Goal: Information Seeking & Learning: Learn about a topic

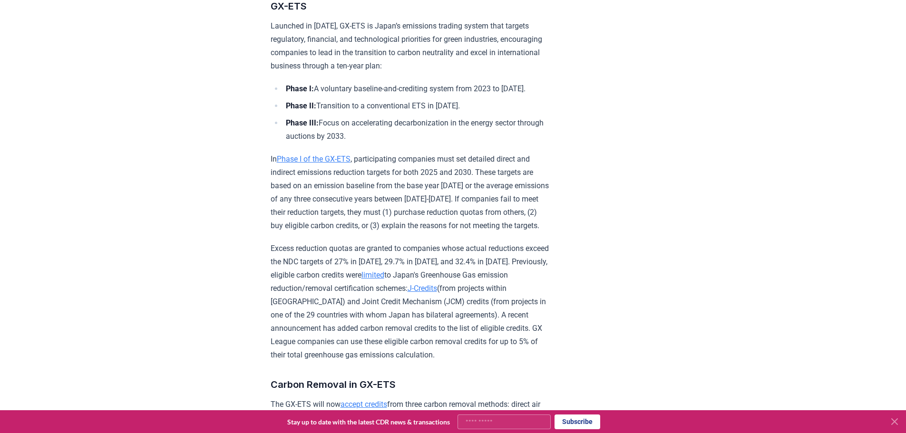
scroll to position [1046, 0]
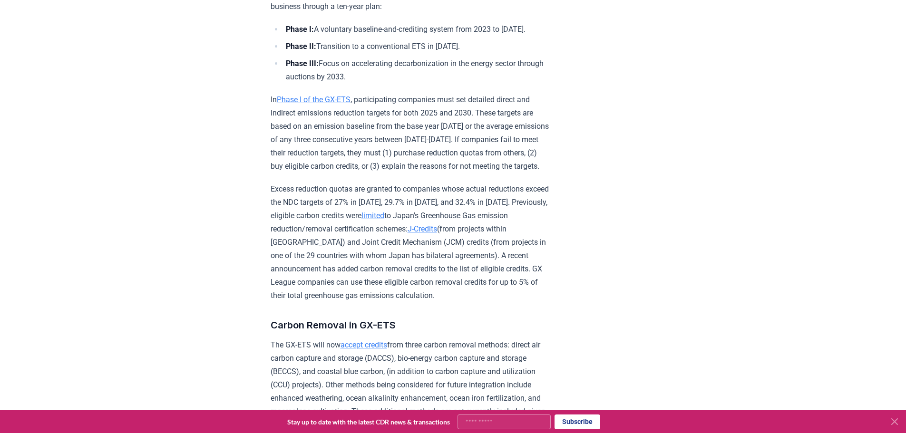
click at [381, 173] on p "In Phase I of the GX-ETS , participating companies must set detailed direct and…" at bounding box center [409, 133] width 278 height 80
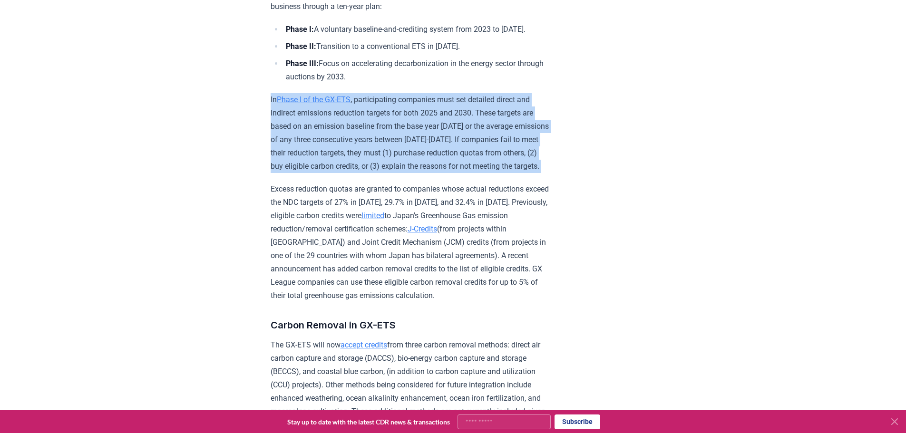
click at [381, 173] on p "In Phase I of the GX-ETS , participating companies must set detailed direct and…" at bounding box center [409, 133] width 278 height 80
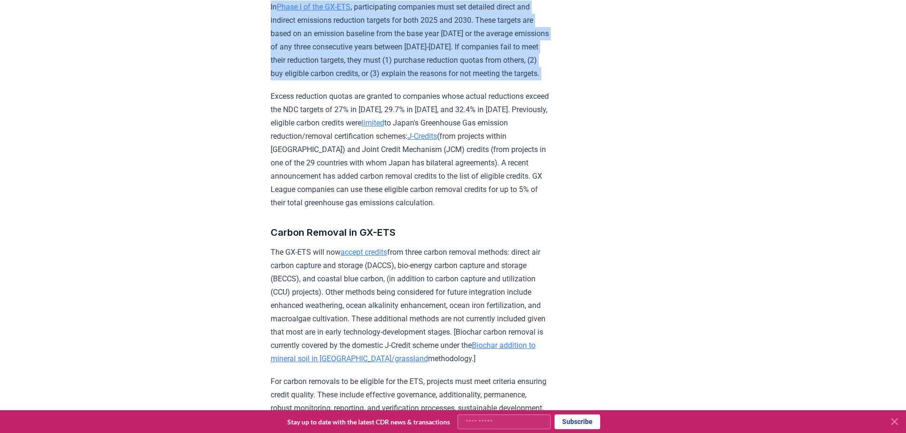
scroll to position [1141, 0]
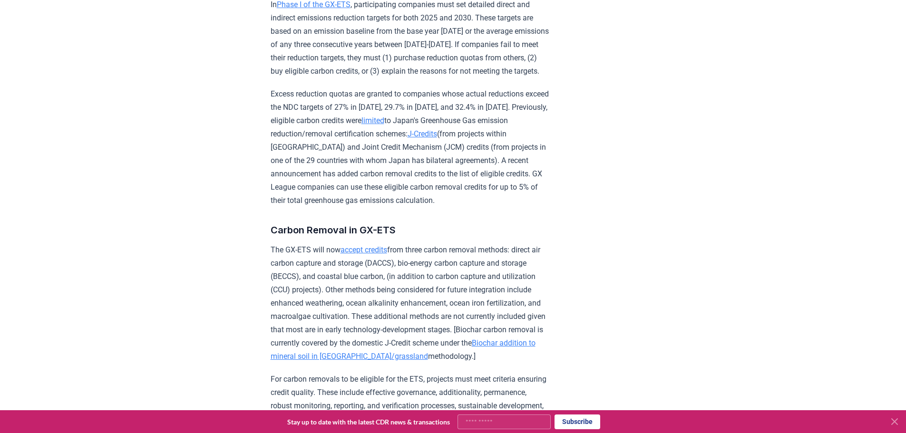
click at [302, 145] on p "Excess reduction quotas are granted to companies whose actual reductions exceed…" at bounding box center [409, 147] width 278 height 120
click at [305, 151] on p "Excess reduction quotas are granted to companies whose actual reductions exceed…" at bounding box center [409, 147] width 278 height 120
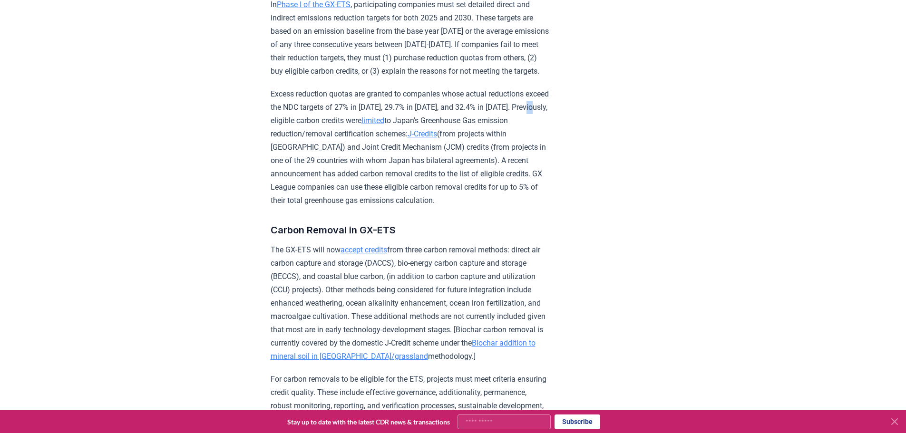
click at [305, 151] on p "Excess reduction quotas are granted to companies whose actual reductions exceed…" at bounding box center [409, 147] width 278 height 120
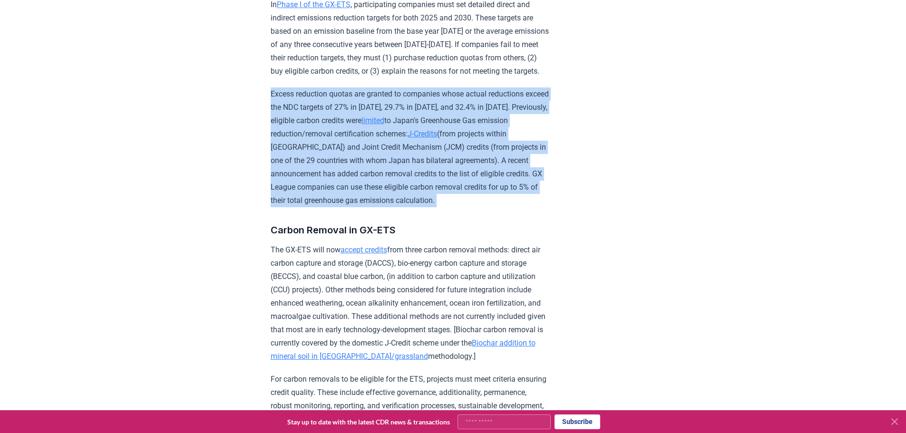
click at [305, 151] on p "Excess reduction quotas are granted to companies whose actual reductions exceed…" at bounding box center [409, 147] width 278 height 120
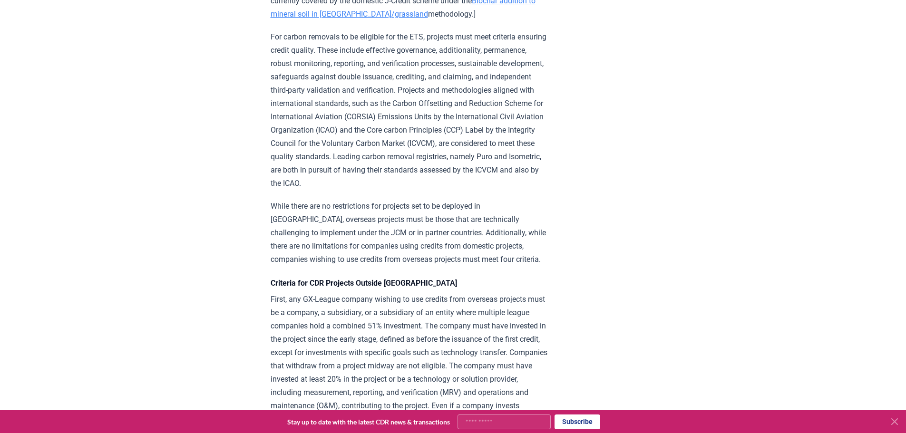
scroll to position [1521, 0]
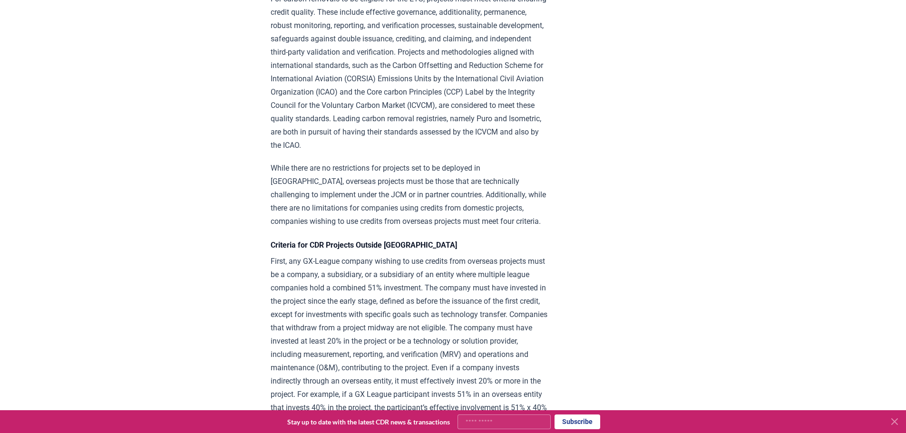
click at [403, 217] on p "While there are no restrictions for projects set to be deployed in [GEOGRAPHIC_…" at bounding box center [409, 195] width 278 height 67
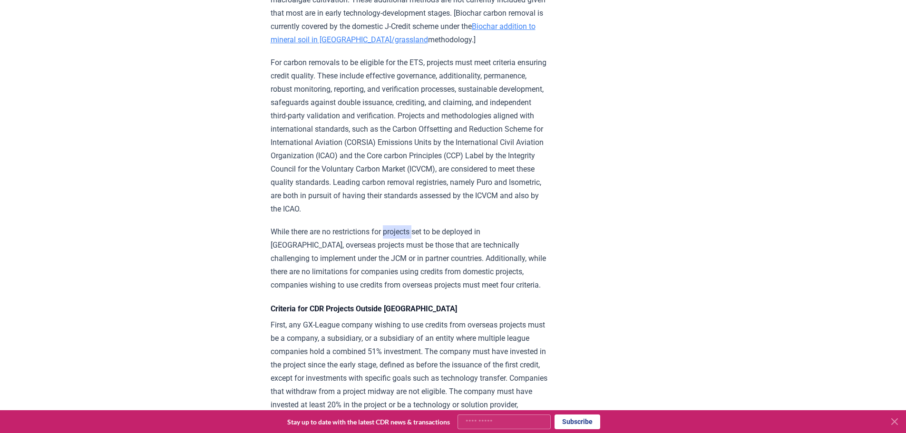
scroll to position [1474, 0]
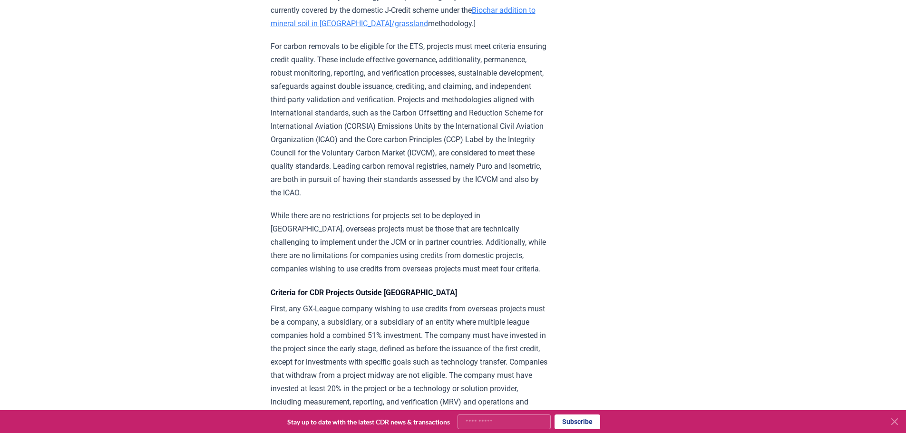
click at [490, 200] on p "For carbon removals to be eligible for the ETS, projects must meet criteria ens…" at bounding box center [409, 120] width 278 height 160
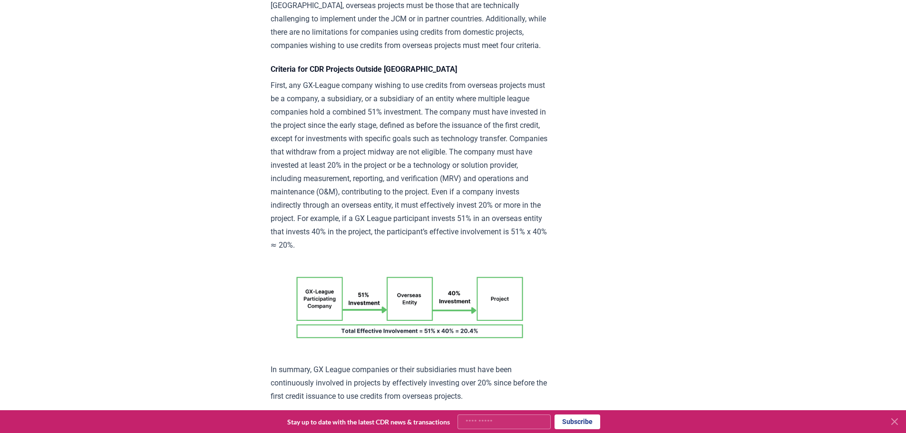
scroll to position [1711, 0]
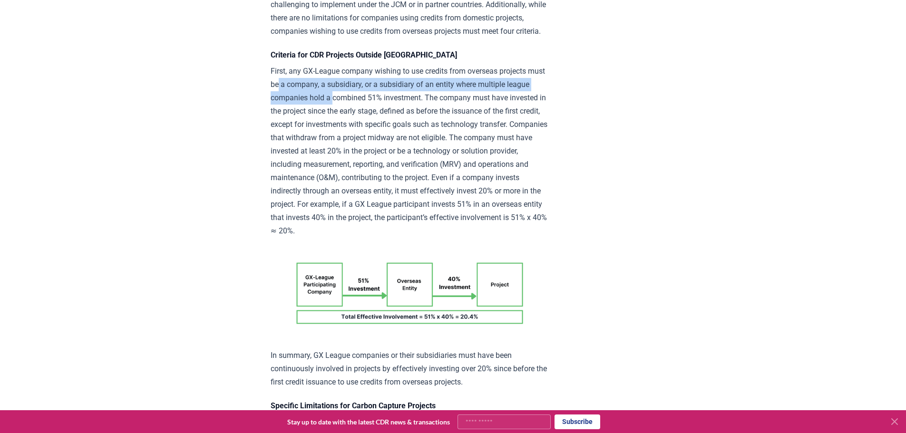
drag, startPoint x: 298, startPoint y: 130, endPoint x: 360, endPoint y: 145, distance: 63.5
click at [360, 145] on p "First, any GX-League company wishing to use credits from overseas projects must…" at bounding box center [409, 151] width 278 height 173
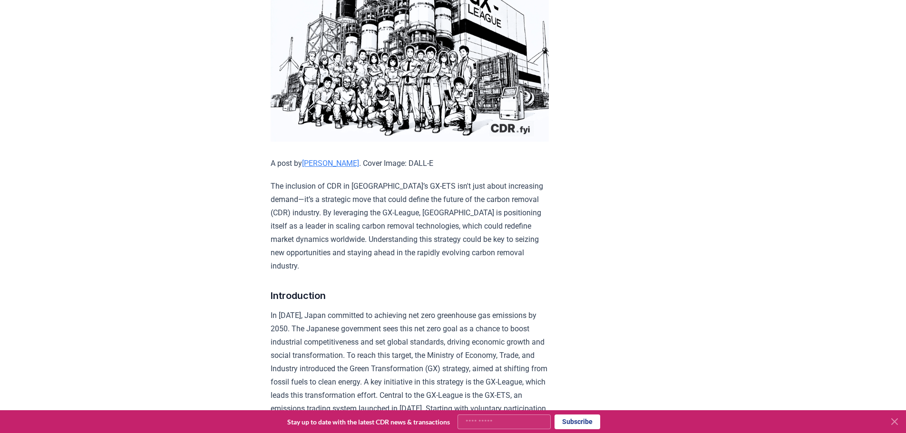
scroll to position [0, 0]
